Goal: Navigation & Orientation: Go to known website

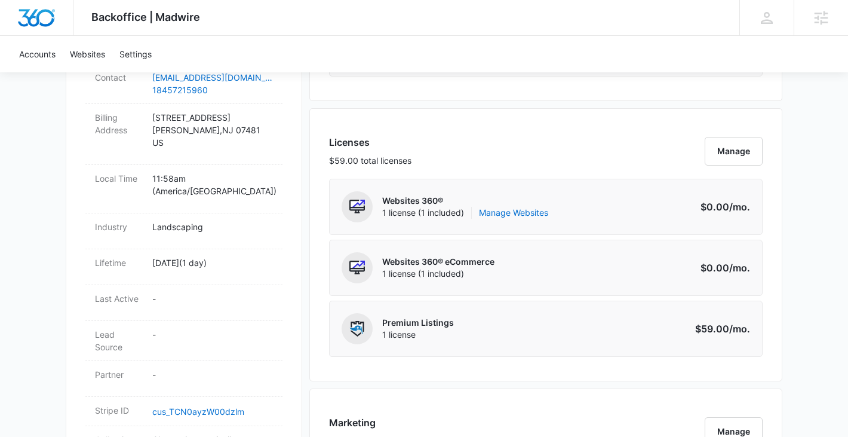
scroll to position [438, 0]
